Goal: Task Accomplishment & Management: Use online tool/utility

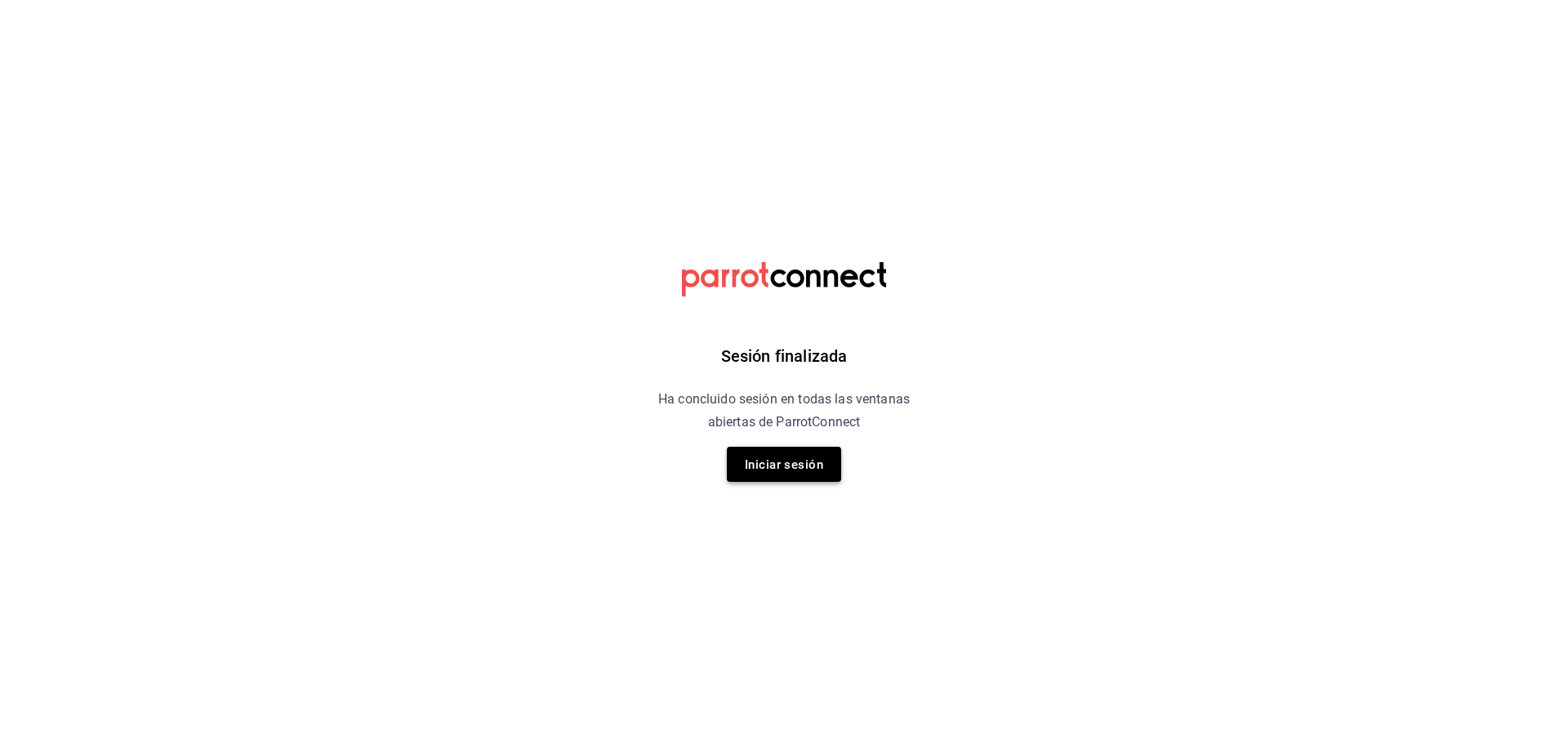
click at [796, 474] on font "Iniciar sesión" at bounding box center [784, 464] width 78 height 22
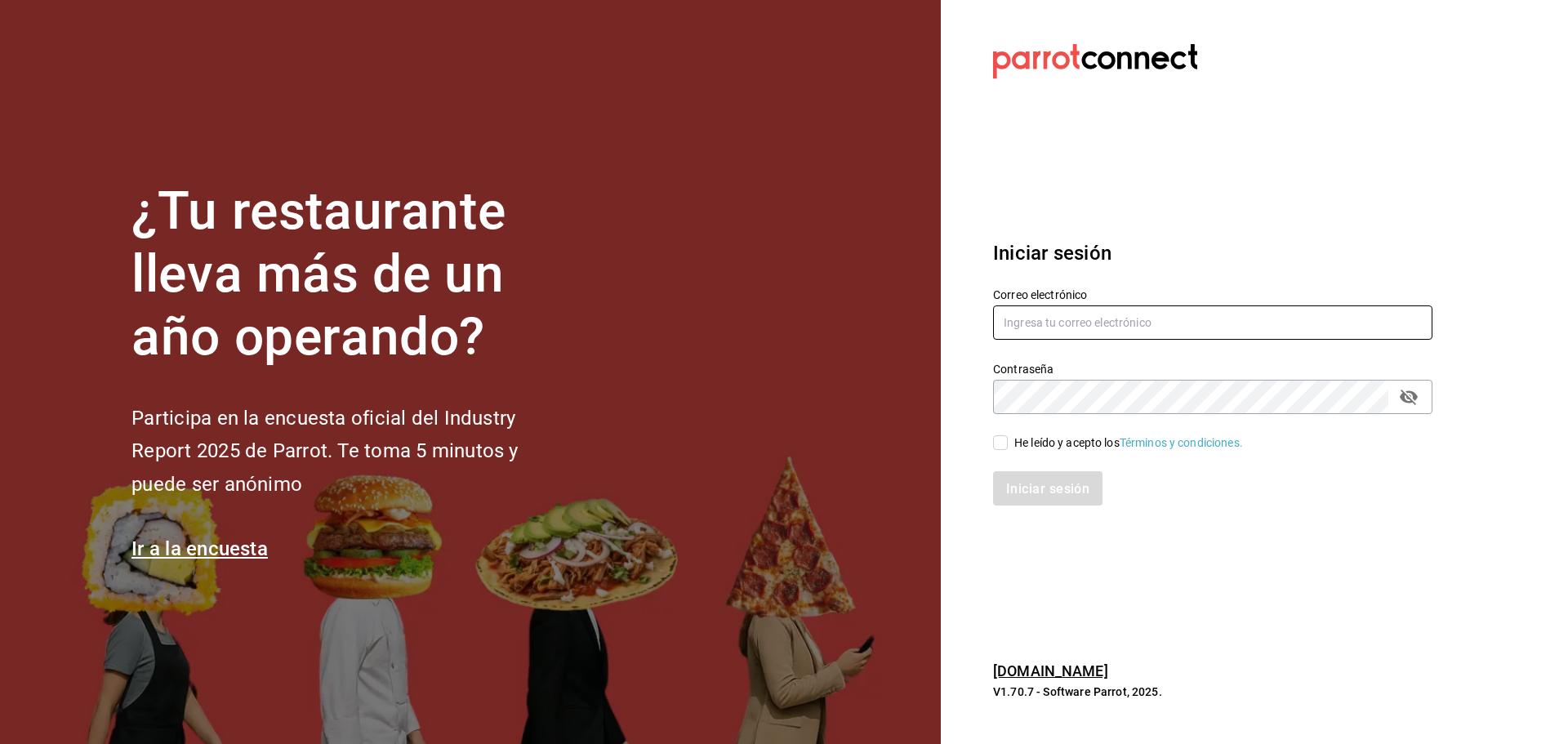
type input "uziel.hernandez@grupocosteno.com"
click at [994, 443] on input "He leído y acepto los Términos y condiciones." at bounding box center [1001, 443] width 15 height 15
checkbox input "true"
click at [1034, 497] on button "Iniciar sesión" at bounding box center [1049, 488] width 111 height 34
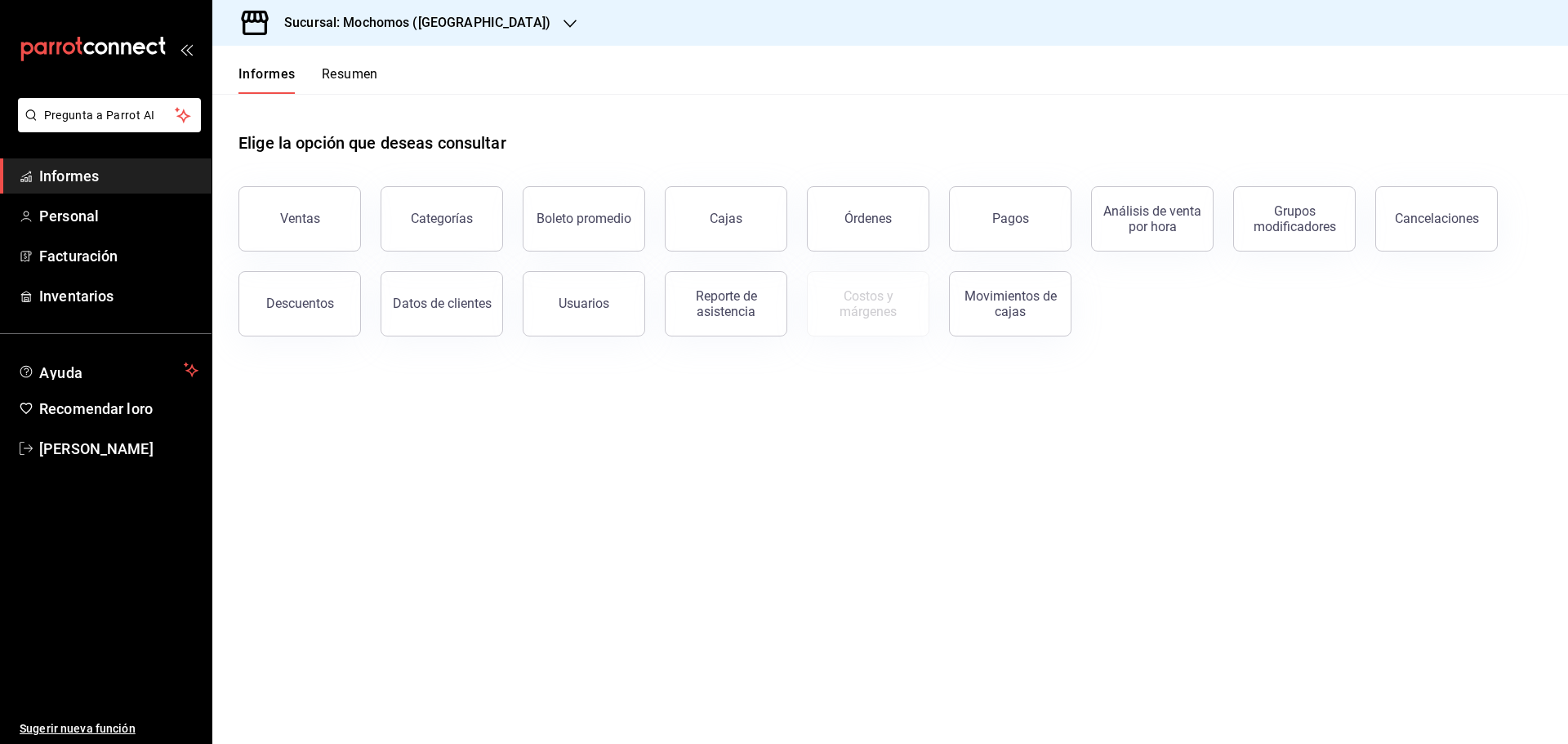
click at [945, 223] on div "Pagos" at bounding box center [1000, 208] width 142 height 85
click at [992, 224] on button "Pagos" at bounding box center [1010, 219] width 123 height 65
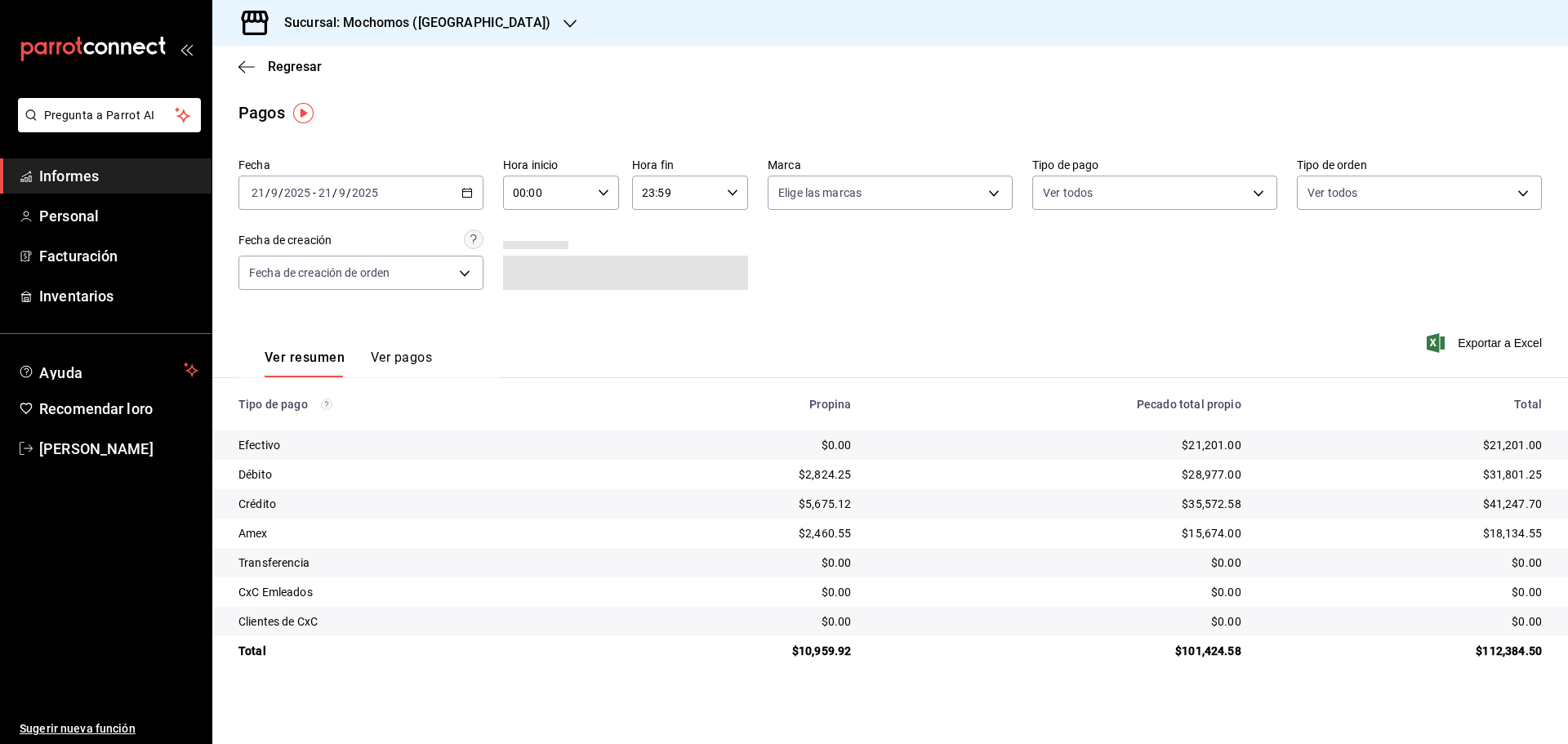
click at [549, 196] on input "00:00" at bounding box center [547, 192] width 88 height 33
click at [525, 233] on button "06" at bounding box center [532, 224] width 51 height 33
type input "06:00"
click at [812, 273] on div at bounding box center [784, 372] width 1568 height 744
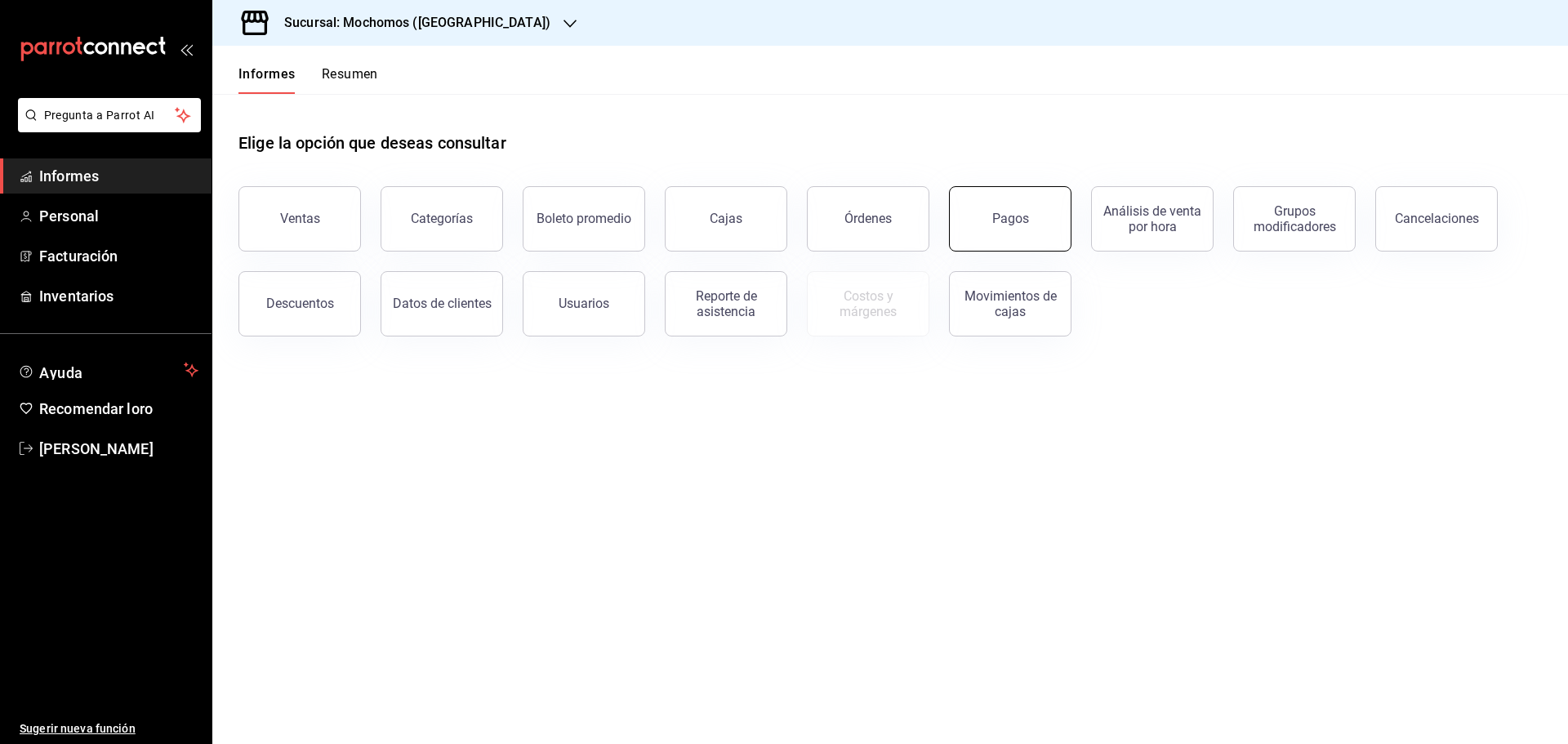
click at [1008, 224] on font "Pagos" at bounding box center [1011, 218] width 37 height 15
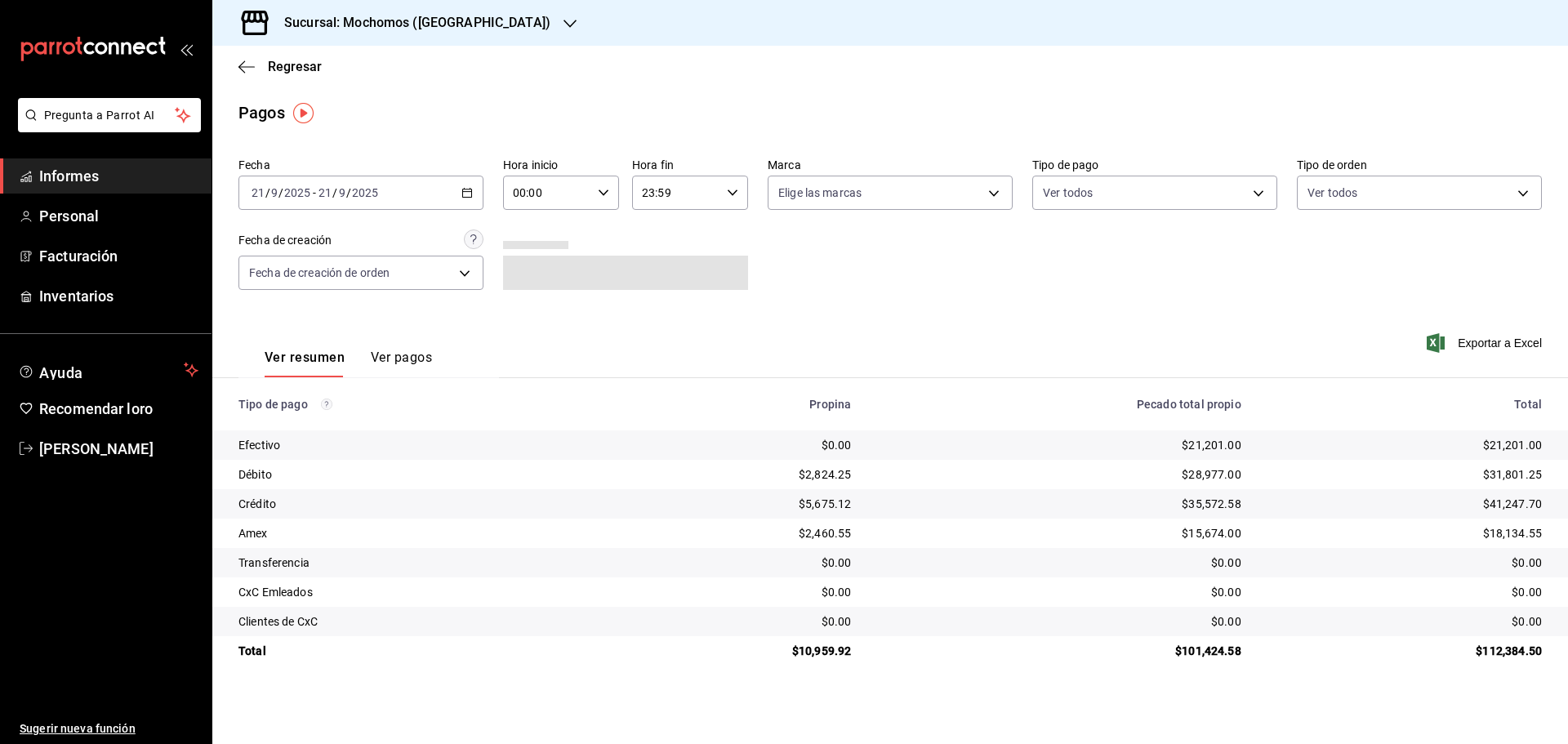
click at [542, 196] on input "00:00" at bounding box center [547, 192] width 88 height 33
click at [539, 299] on span "08" at bounding box center [532, 303] width 32 height 13
click at [527, 267] on font "07" at bounding box center [532, 264] width 13 height 13
type input "07:00"
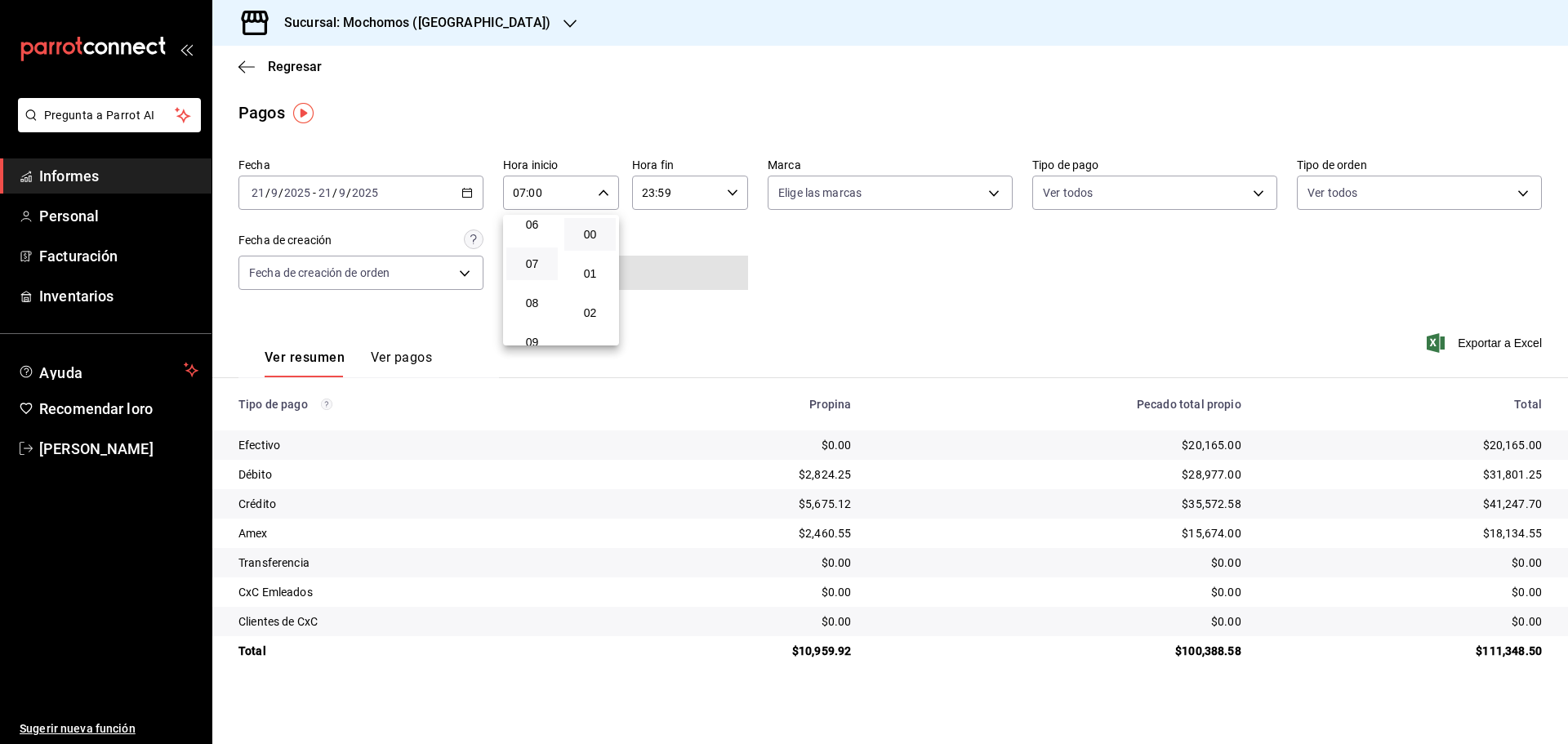
click at [928, 274] on div at bounding box center [784, 372] width 1568 height 744
click at [476, 195] on div "2025-09-21 21 / 9 / 2025 - 2025-09-21 21 / 9 / 2025" at bounding box center [361, 192] width 245 height 34
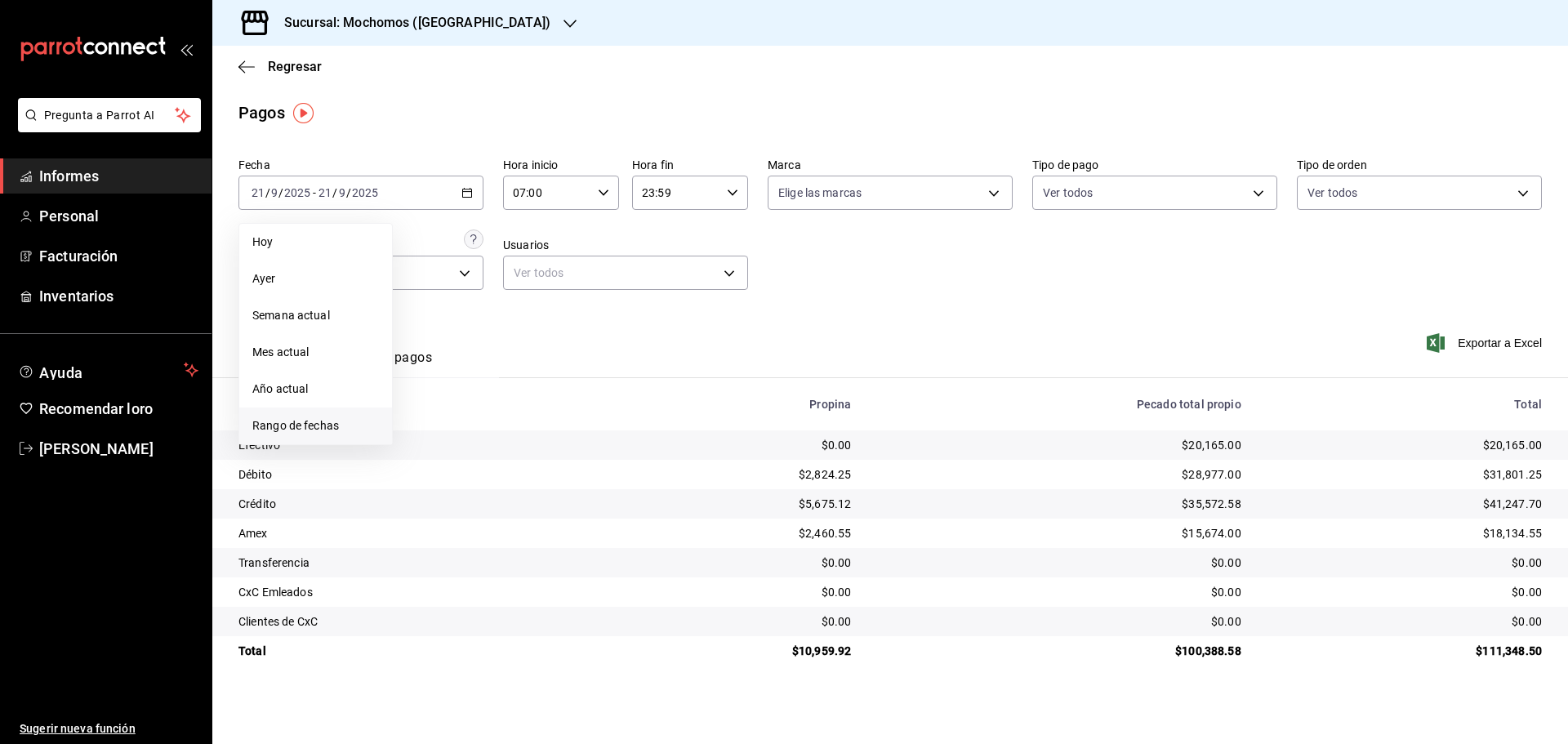
click at [287, 430] on font "Rango de fechas" at bounding box center [296, 426] width 87 height 13
click at [591, 375] on button "21" at bounding box center [600, 373] width 29 height 29
click at [796, 348] on div "Ver resumen Ver pagos Exportar a Excel" at bounding box center [890, 354] width 1356 height 87
click at [1464, 343] on font "Exportar a Excel" at bounding box center [1500, 343] width 84 height 13
